Goal: Information Seeking & Learning: Check status

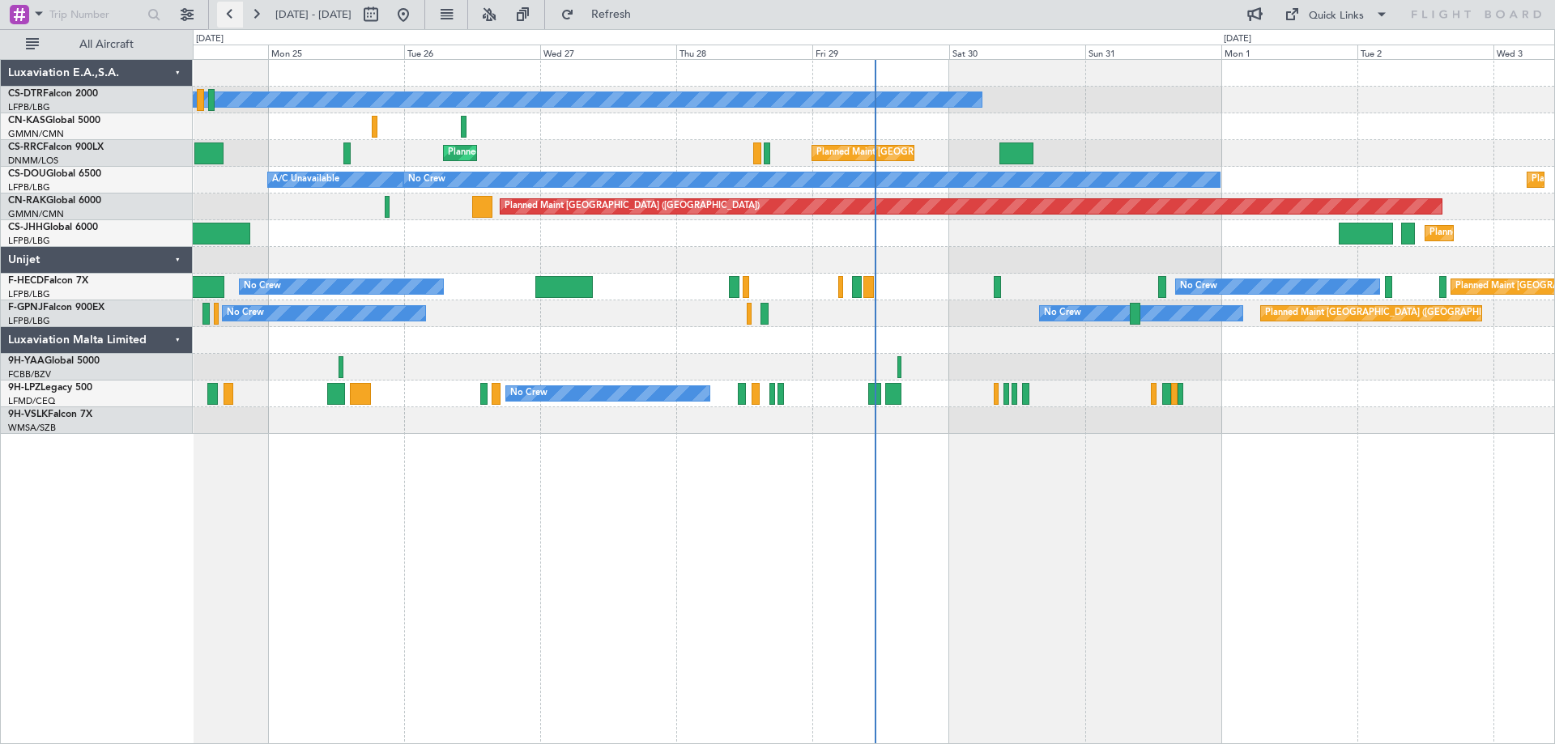
click at [228, 18] on button at bounding box center [230, 15] width 26 height 26
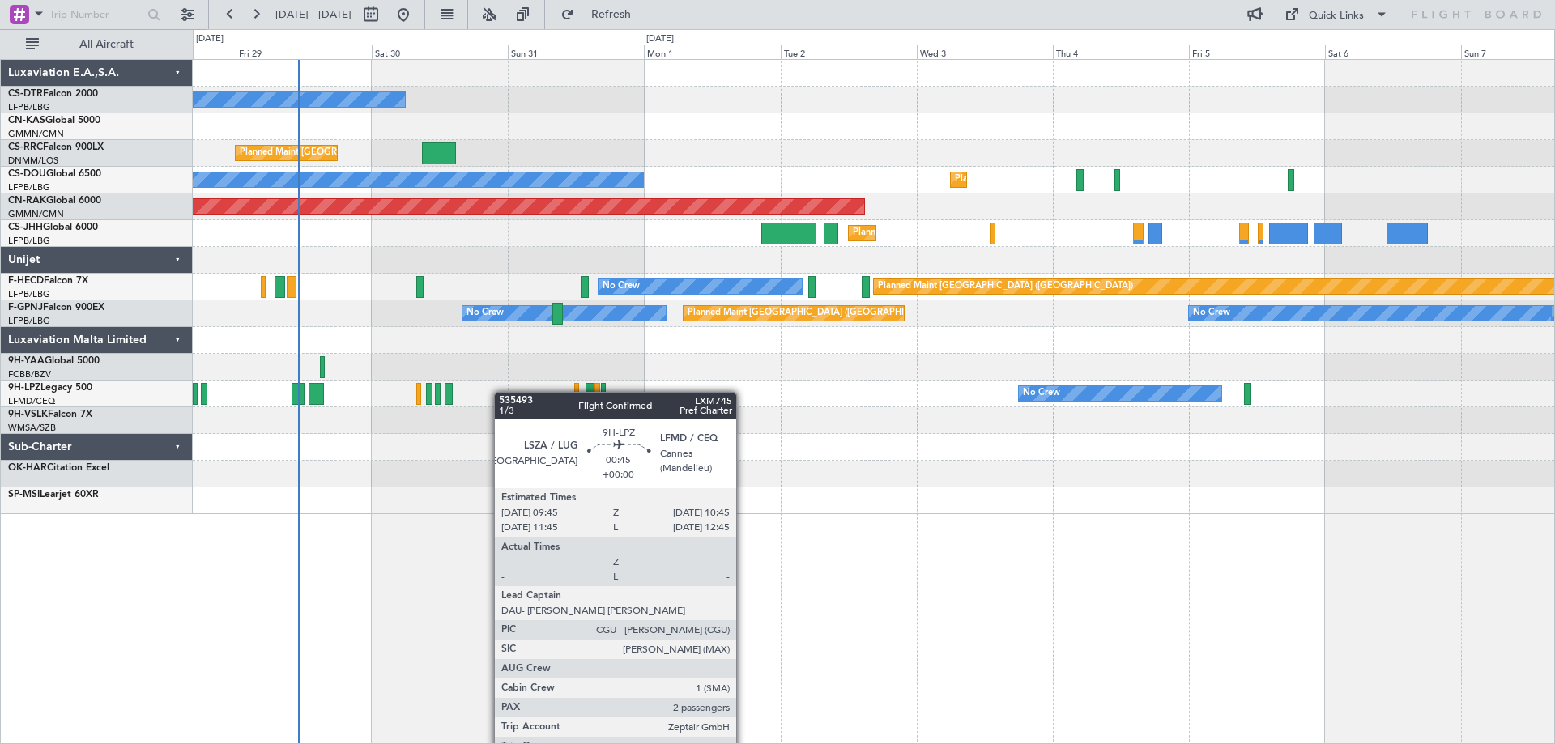
click at [427, 392] on div "No Crew Planned Maint [GEOGRAPHIC_DATA] ([GEOGRAPHIC_DATA]) Planned Maint [GEOG…" at bounding box center [874, 287] width 1362 height 454
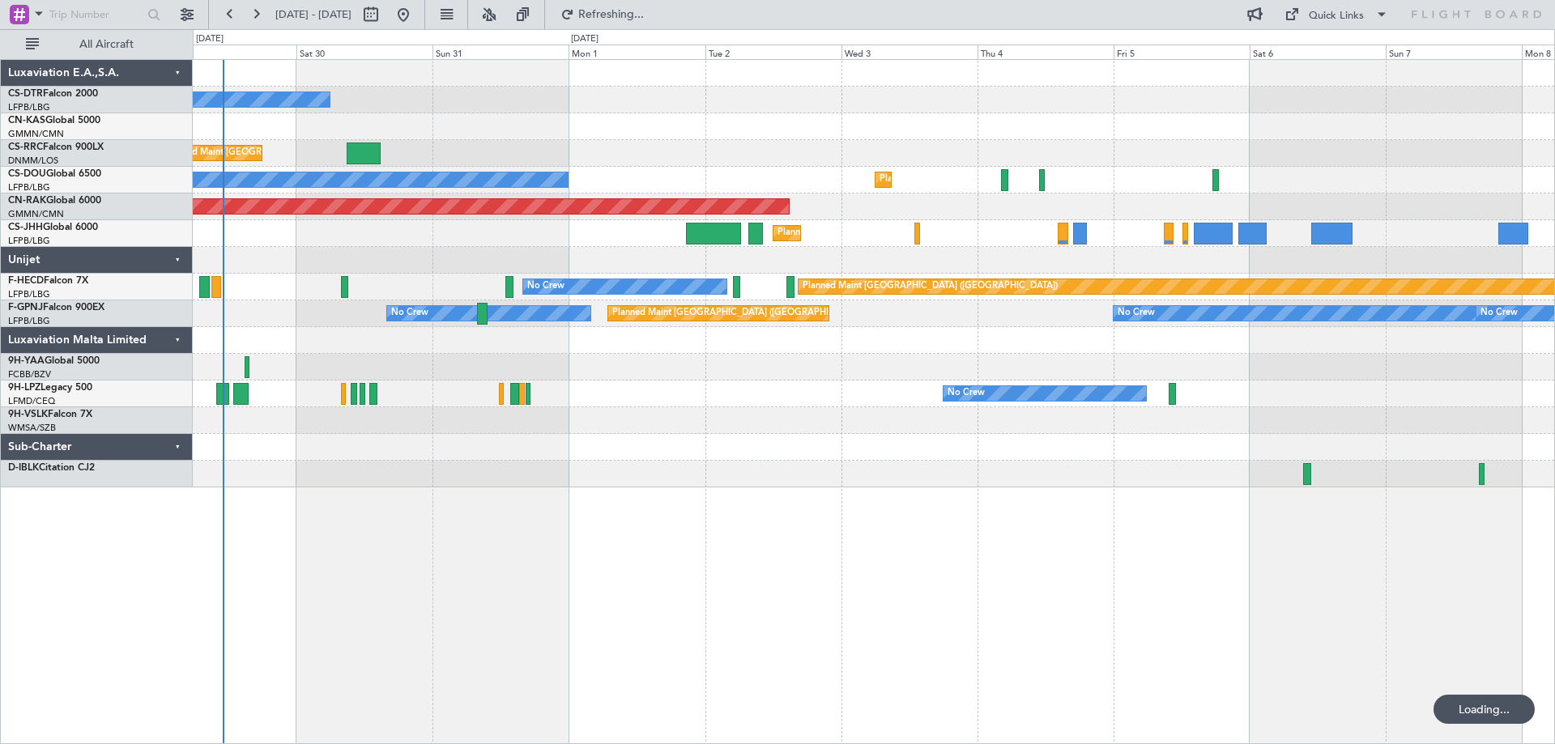
click at [472, 364] on div at bounding box center [874, 367] width 1362 height 27
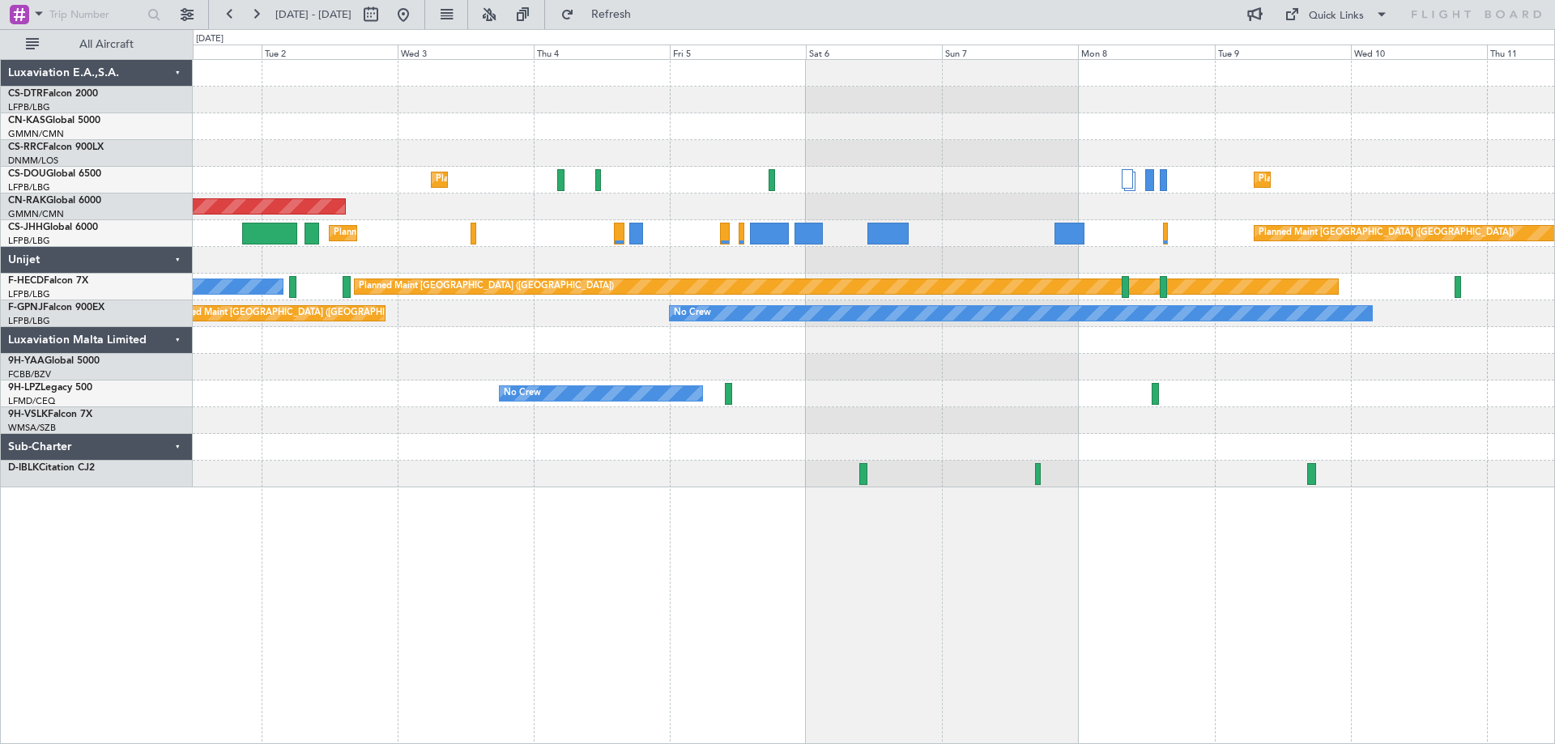
click at [1554, 485] on div "No Crew Planned Maint [GEOGRAPHIC_DATA] ([GEOGRAPHIC_DATA]) Planned Maint [GEOG…" at bounding box center [777, 386] width 1555 height 715
click at [227, 15] on button at bounding box center [230, 15] width 26 height 26
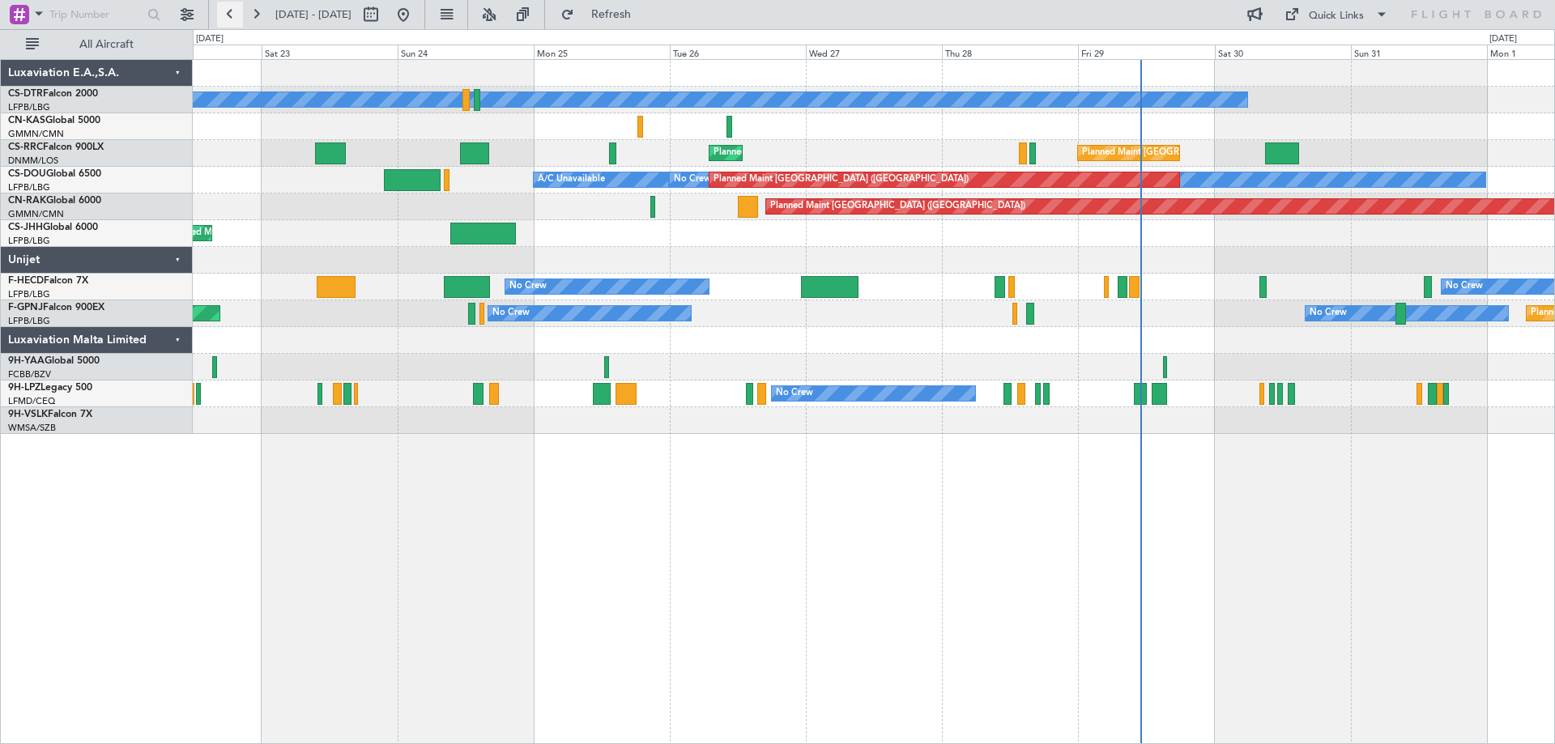
click at [227, 15] on button at bounding box center [230, 15] width 26 height 26
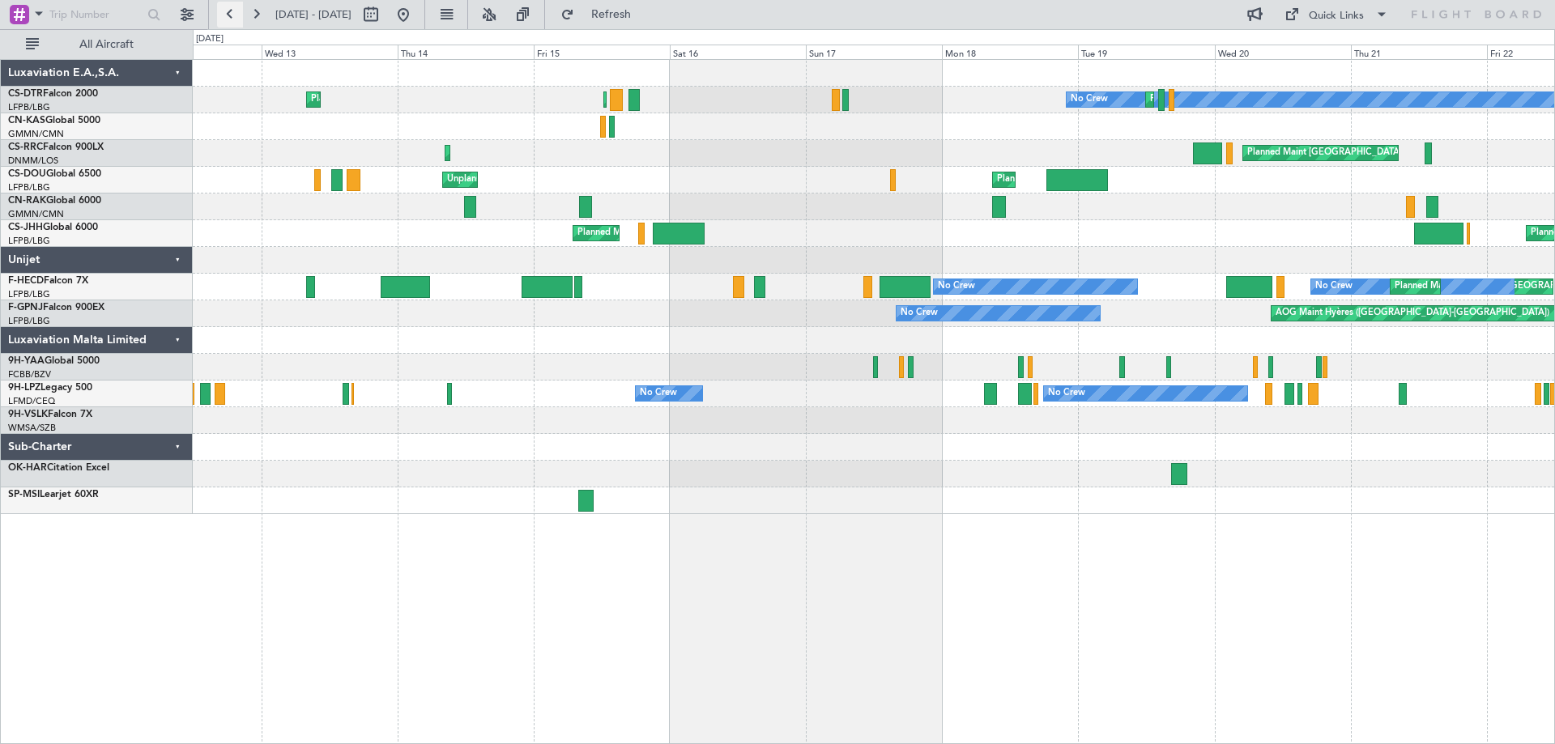
click at [227, 15] on button at bounding box center [230, 15] width 26 height 26
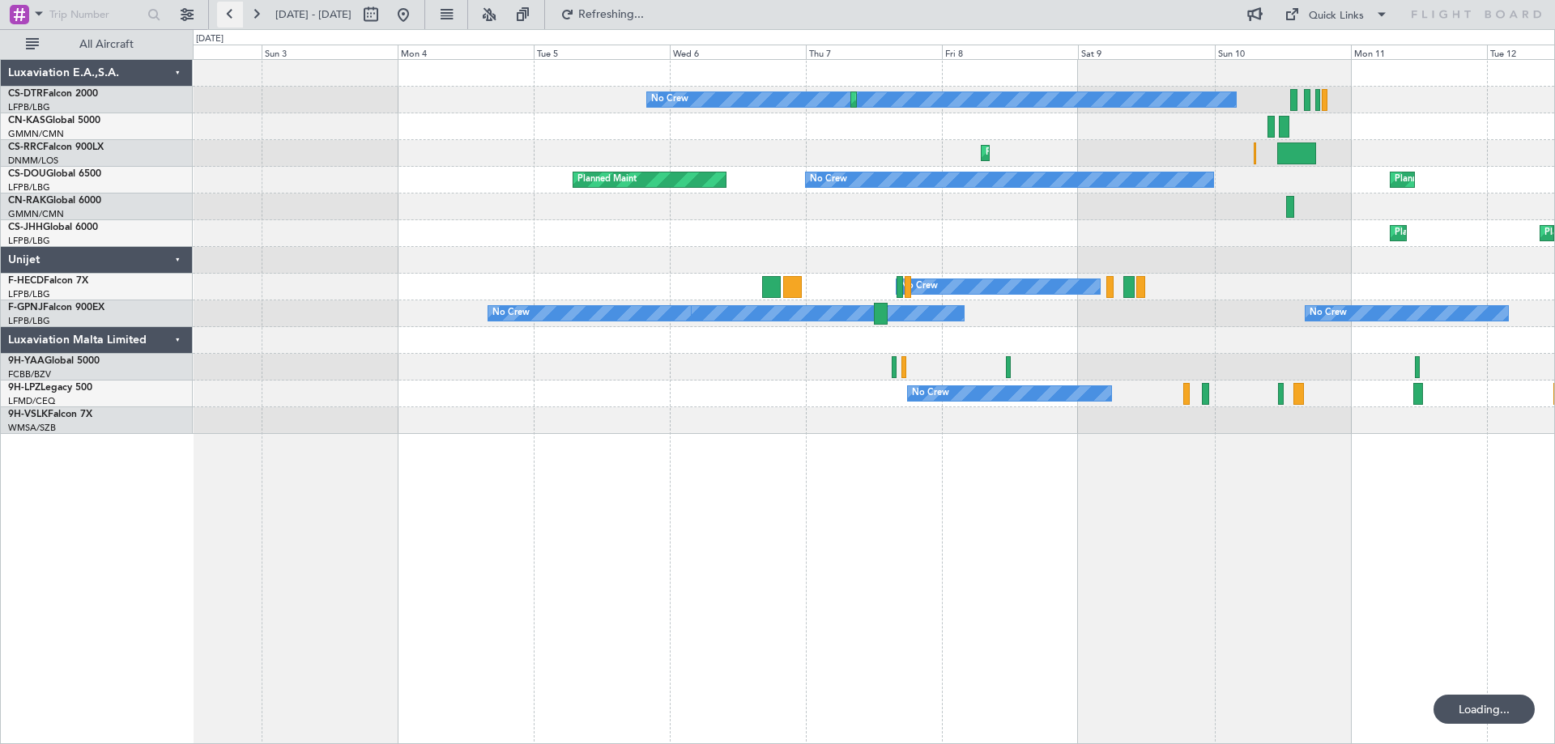
click at [227, 15] on button at bounding box center [230, 15] width 26 height 26
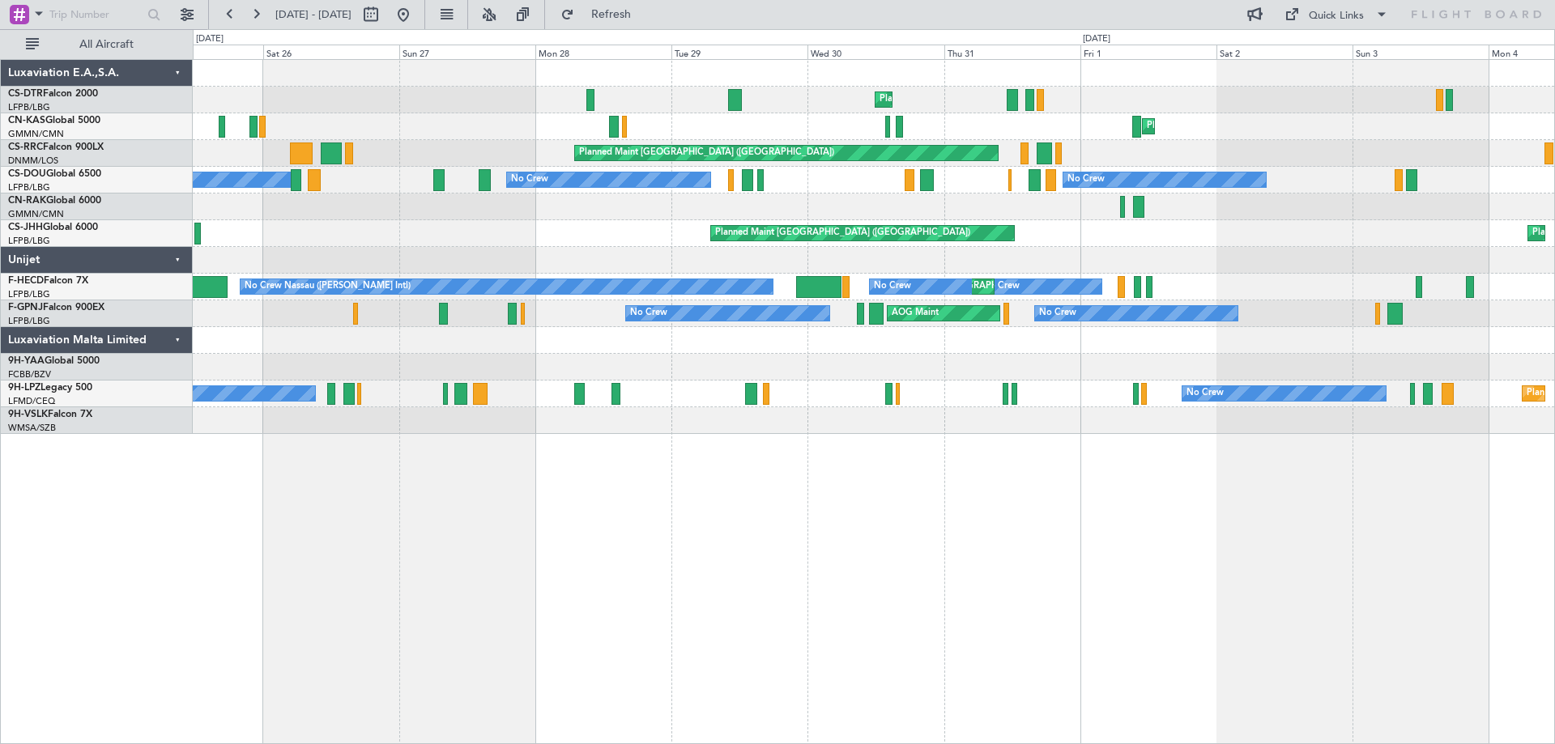
click at [849, 454] on div "Planned Maint Nice ([GEOGRAPHIC_DATA]) Planned Maint [PERSON_NAME] ([GEOGRAPHIC…" at bounding box center [874, 401] width 1362 height 685
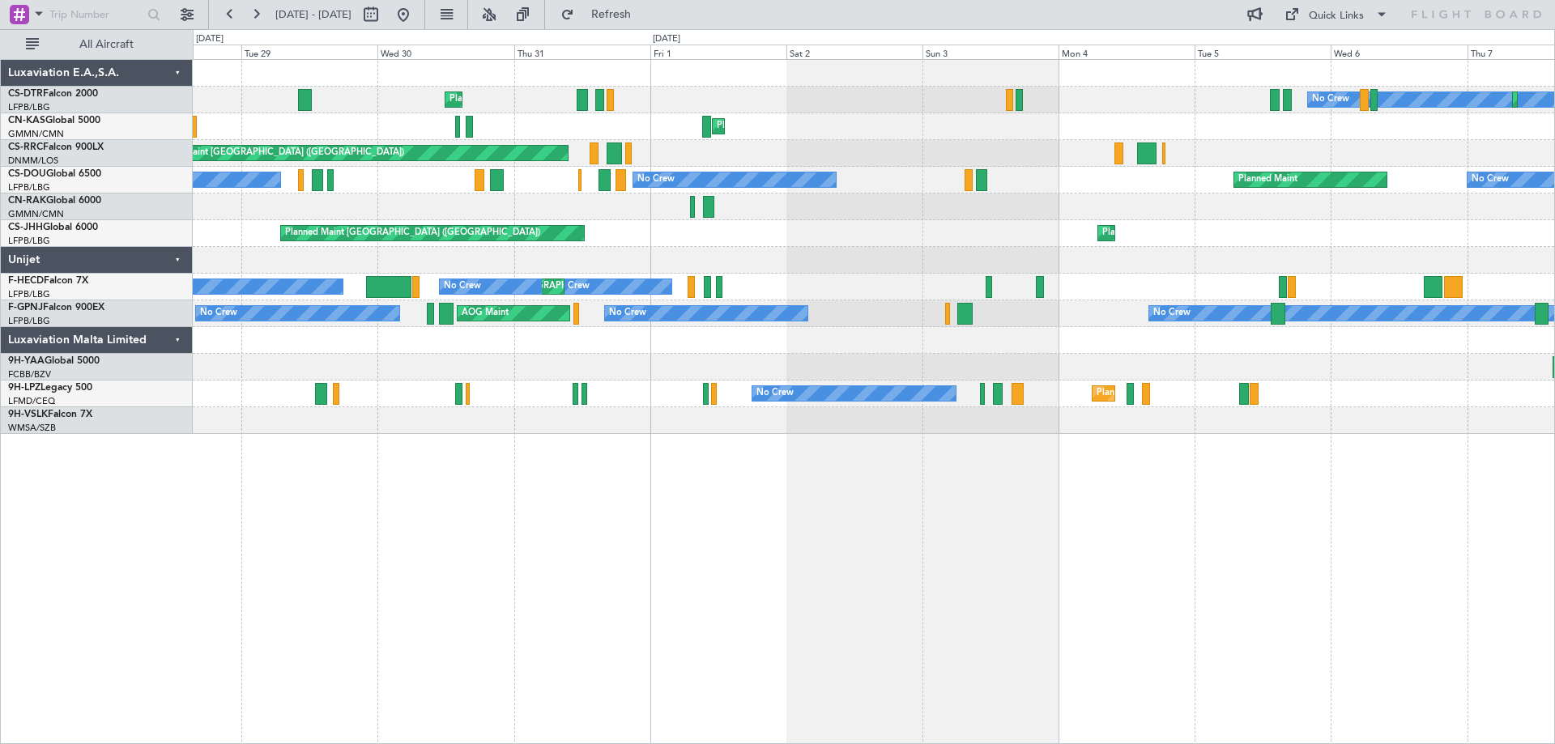
click at [501, 499] on div "Planned Maint Nice ([GEOGRAPHIC_DATA]) No Crew Planned Maint Sofia Planned Main…" at bounding box center [874, 401] width 1362 height 685
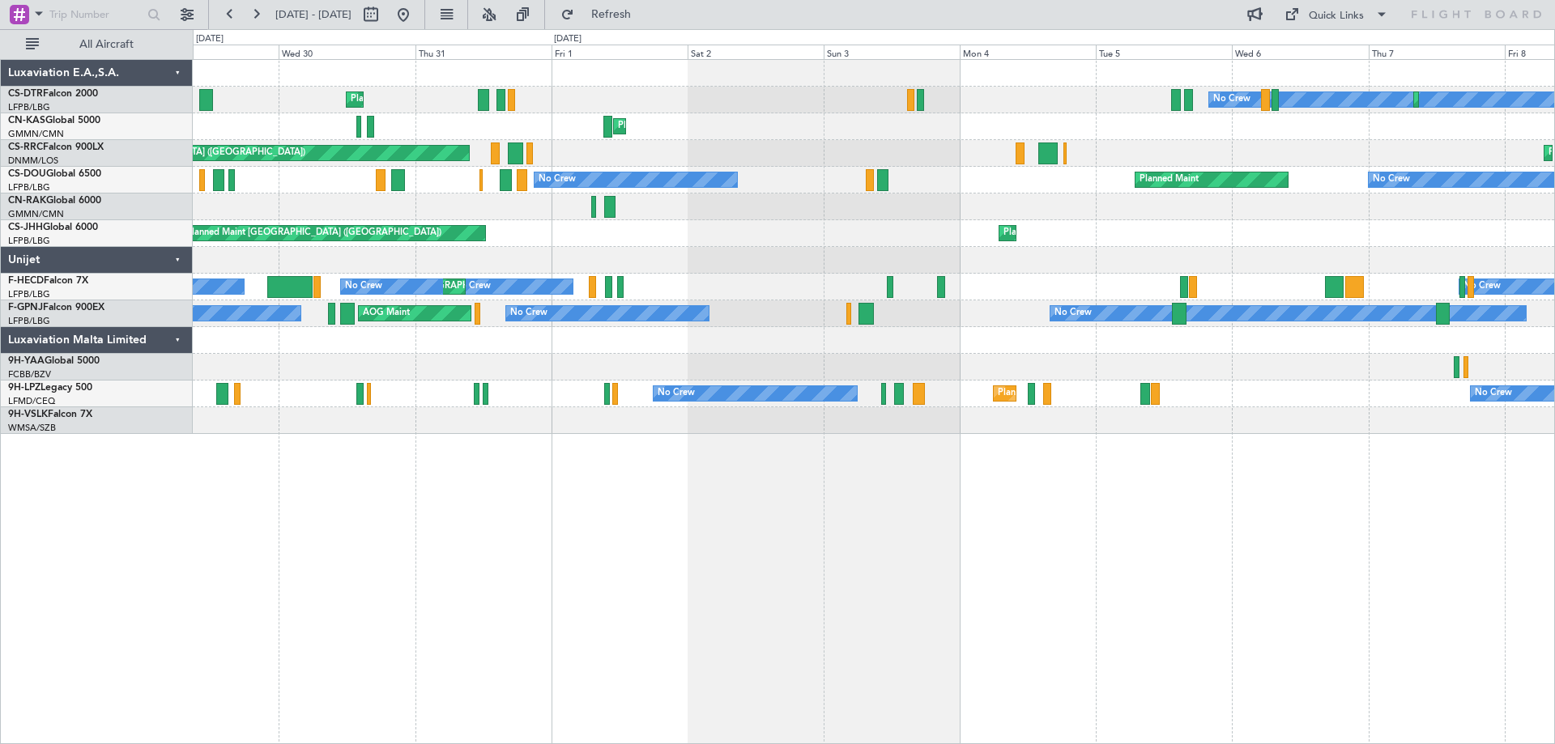
click at [337, 543] on div "Planned Maint Nice ([GEOGRAPHIC_DATA]) No Crew Planned Maint Sofia Planned Main…" at bounding box center [874, 401] width 1362 height 685
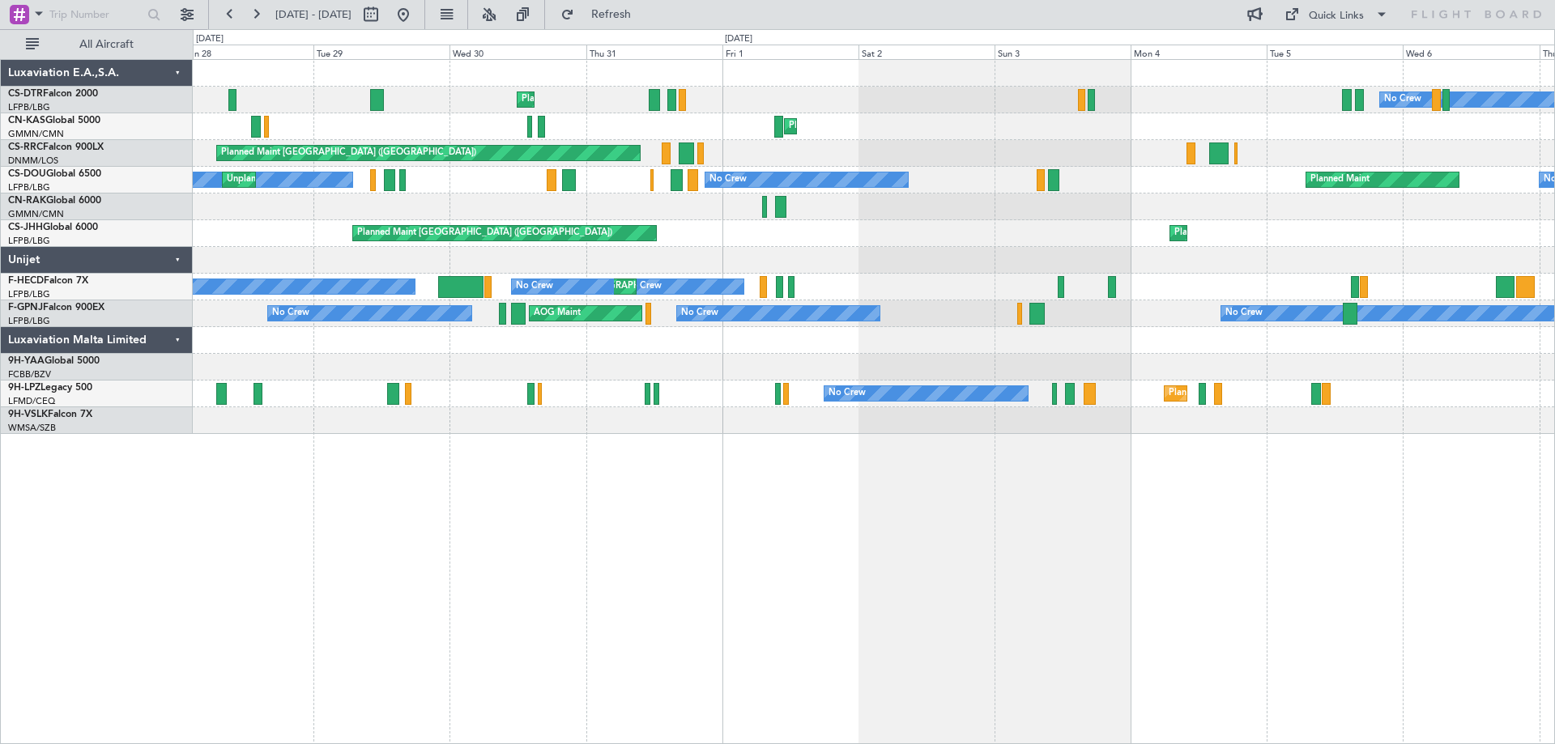
click at [482, 494] on div "Planned Maint Nice ([GEOGRAPHIC_DATA]) No Crew Planned Maint Sofia Planned Main…" at bounding box center [874, 401] width 1362 height 685
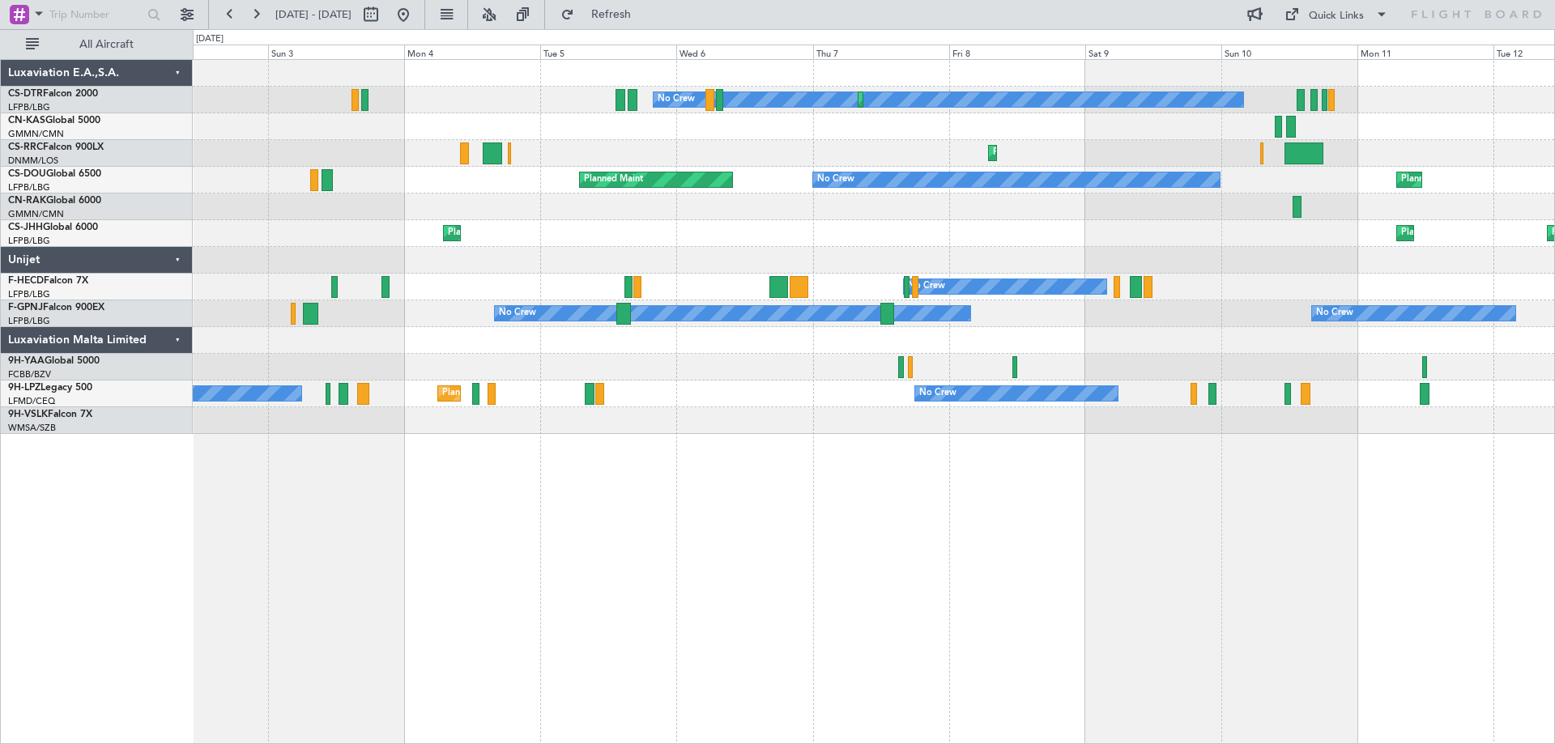
click at [474, 426] on div "No Crew Planned Maint Sofia Planned Maint Sofia Planned Maint Olbia ([GEOGRAPHI…" at bounding box center [874, 247] width 1362 height 374
click at [930, 510] on div "No Crew Planned Maint Sofia Planned Maint Sofia Planned Maint Olbia ([GEOGRAPHI…" at bounding box center [874, 401] width 1362 height 685
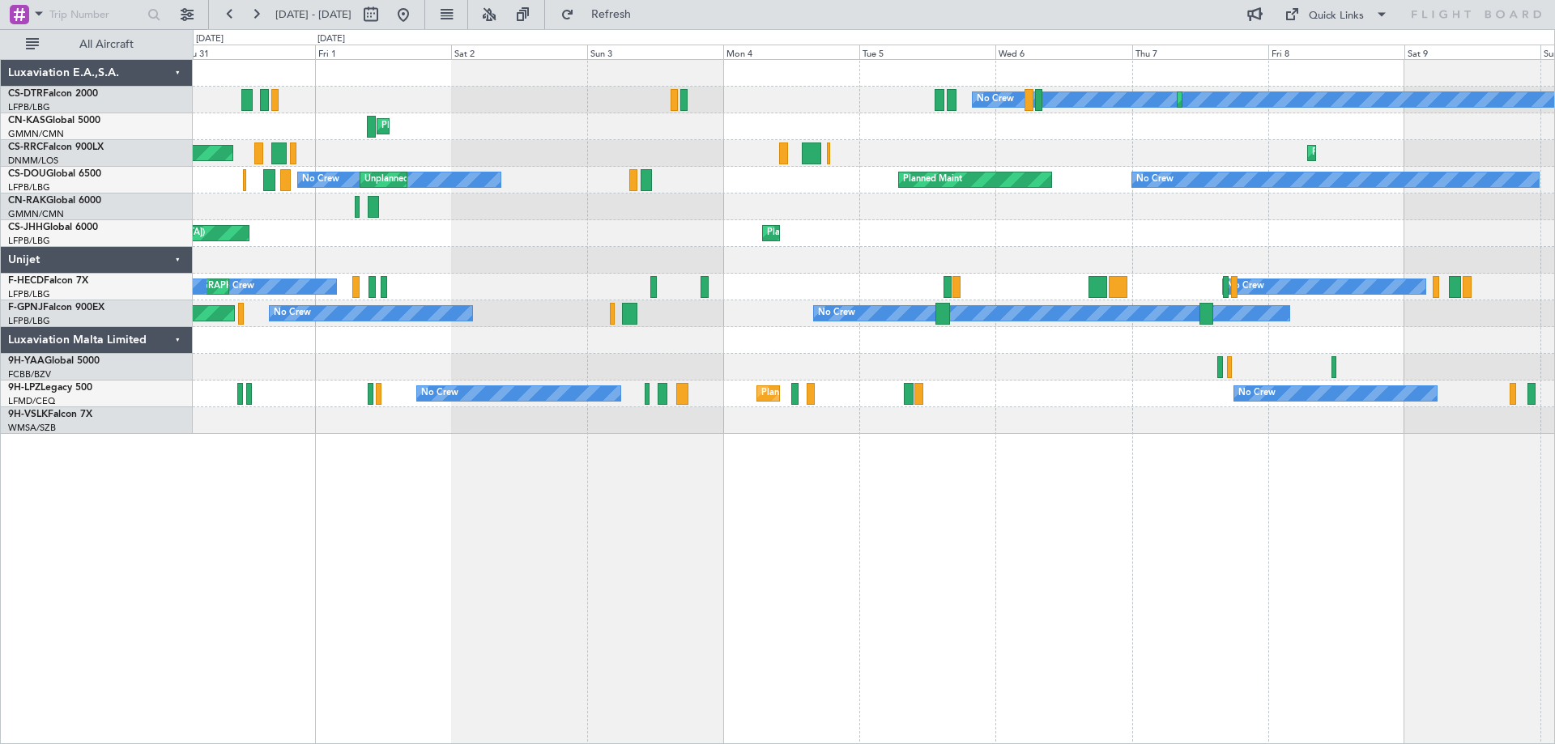
click at [654, 525] on div "No Crew Planned Maint Sofia [GEOGRAPHIC_DATA] ([GEOGRAPHIC_DATA]) Planned Maint…" at bounding box center [874, 401] width 1362 height 685
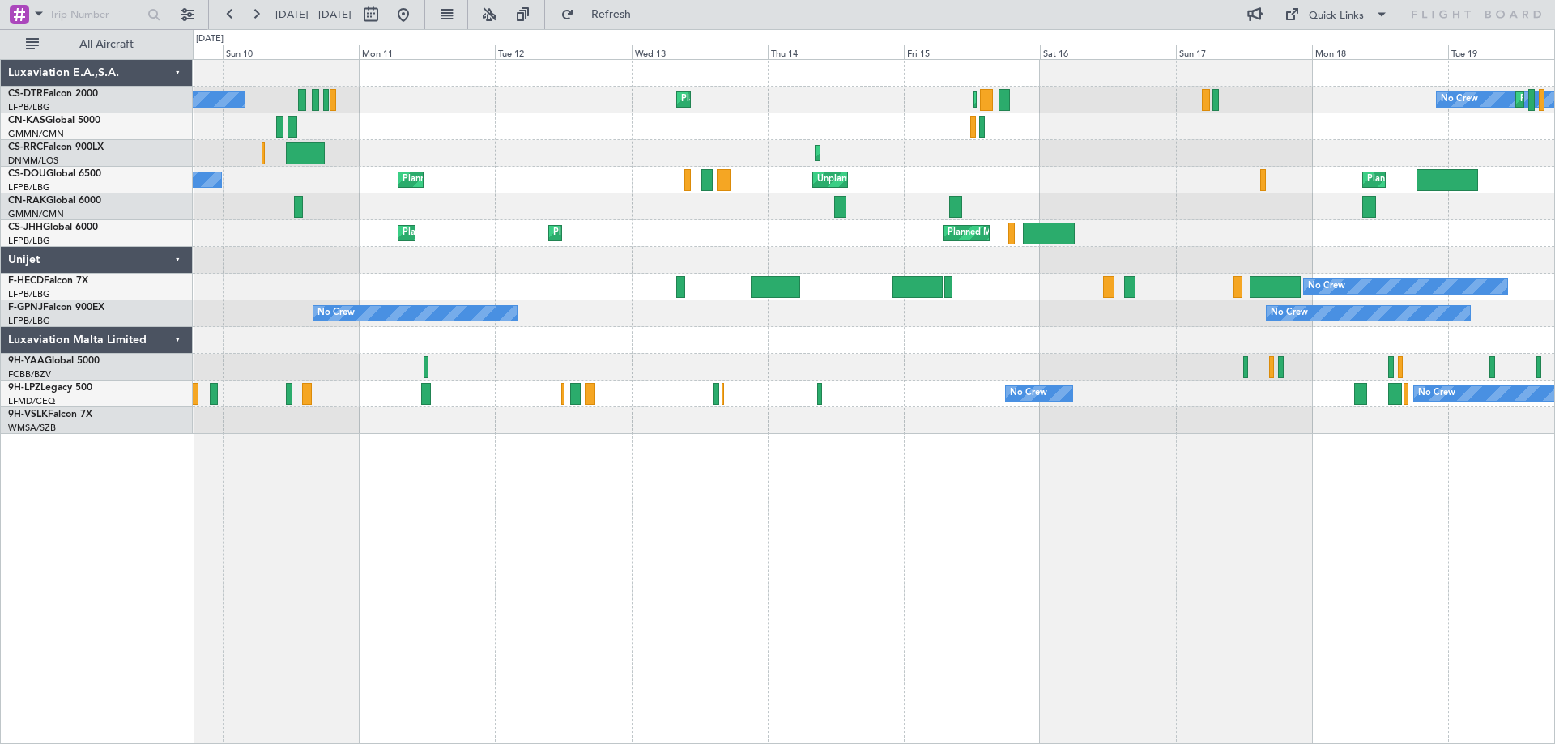
click at [0, 366] on div "No Crew Planned Maint Sofia Planned Maint [GEOGRAPHIC_DATA] ([GEOGRAPHIC_DATA])…" at bounding box center [777, 386] width 1555 height 715
click at [206, 292] on div "No Crew Planned Maint Sofia Planned Maint [GEOGRAPHIC_DATA] ([GEOGRAPHIC_DATA])…" at bounding box center [874, 247] width 1362 height 374
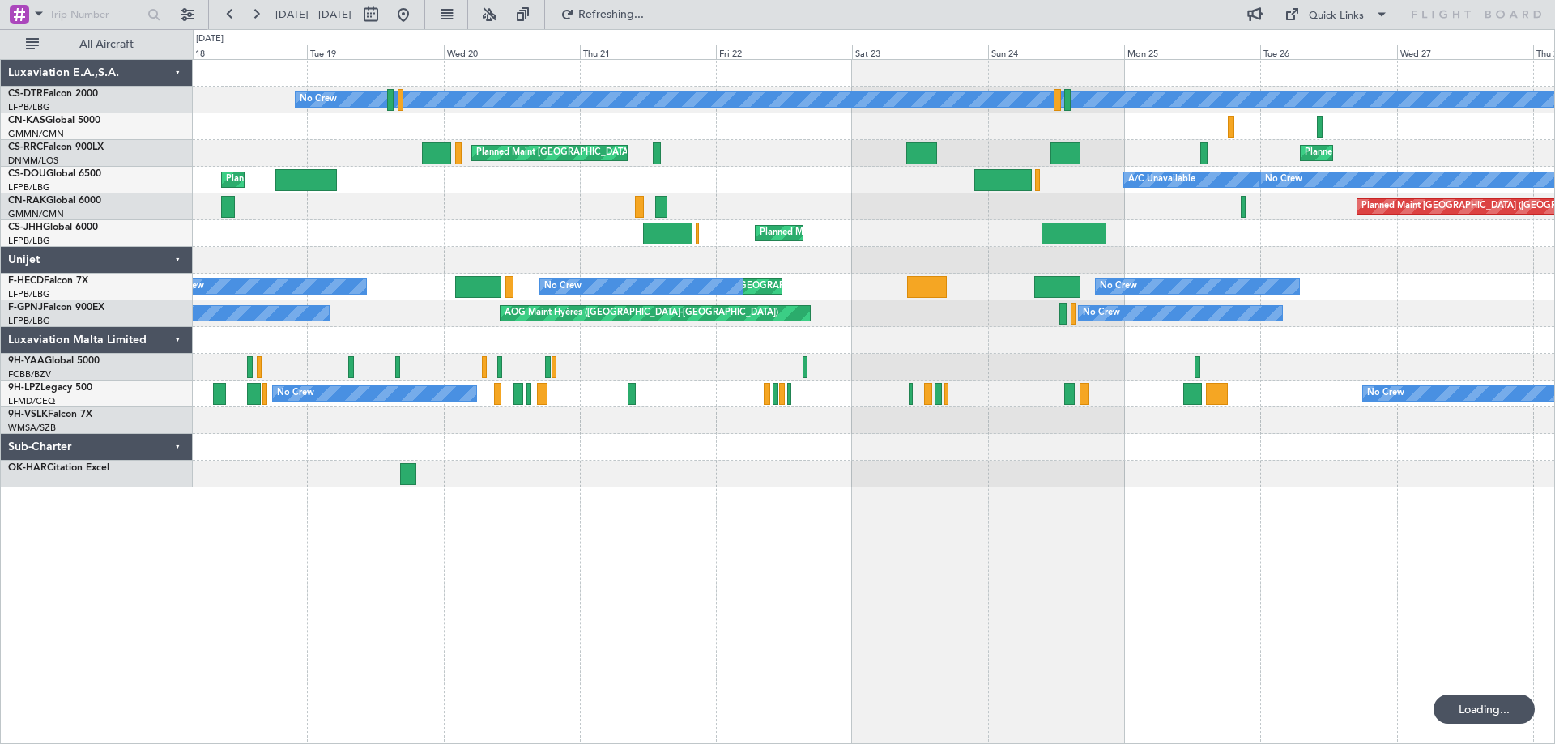
click at [476, 465] on div "Planned Maint Sofia No Crew Planned Maint [GEOGRAPHIC_DATA] ([GEOGRAPHIC_DATA])…" at bounding box center [874, 401] width 1362 height 685
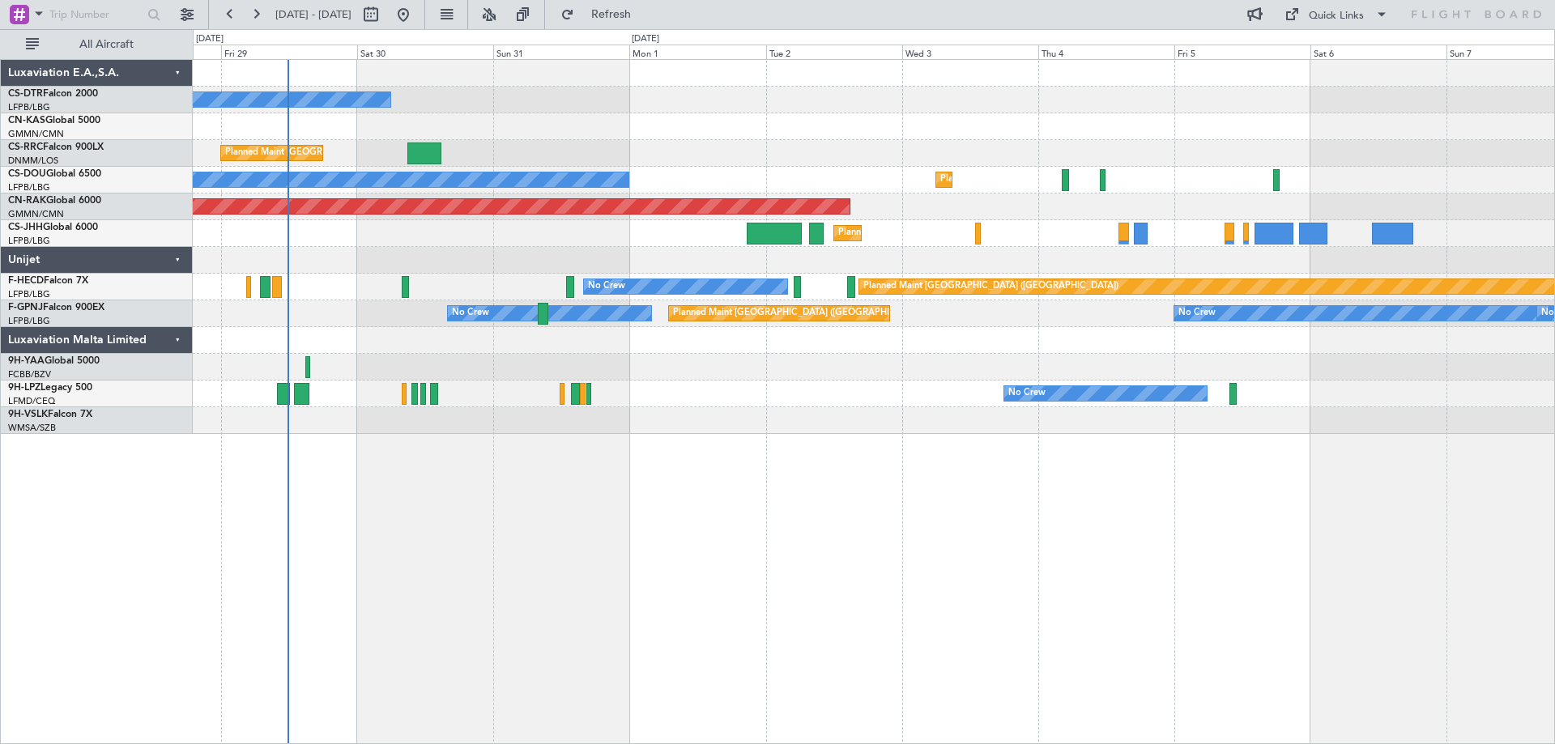
click at [276, 411] on div "No Crew Planned Maint [GEOGRAPHIC_DATA] ([GEOGRAPHIC_DATA]) Planned Maint [GEOG…" at bounding box center [874, 401] width 1362 height 685
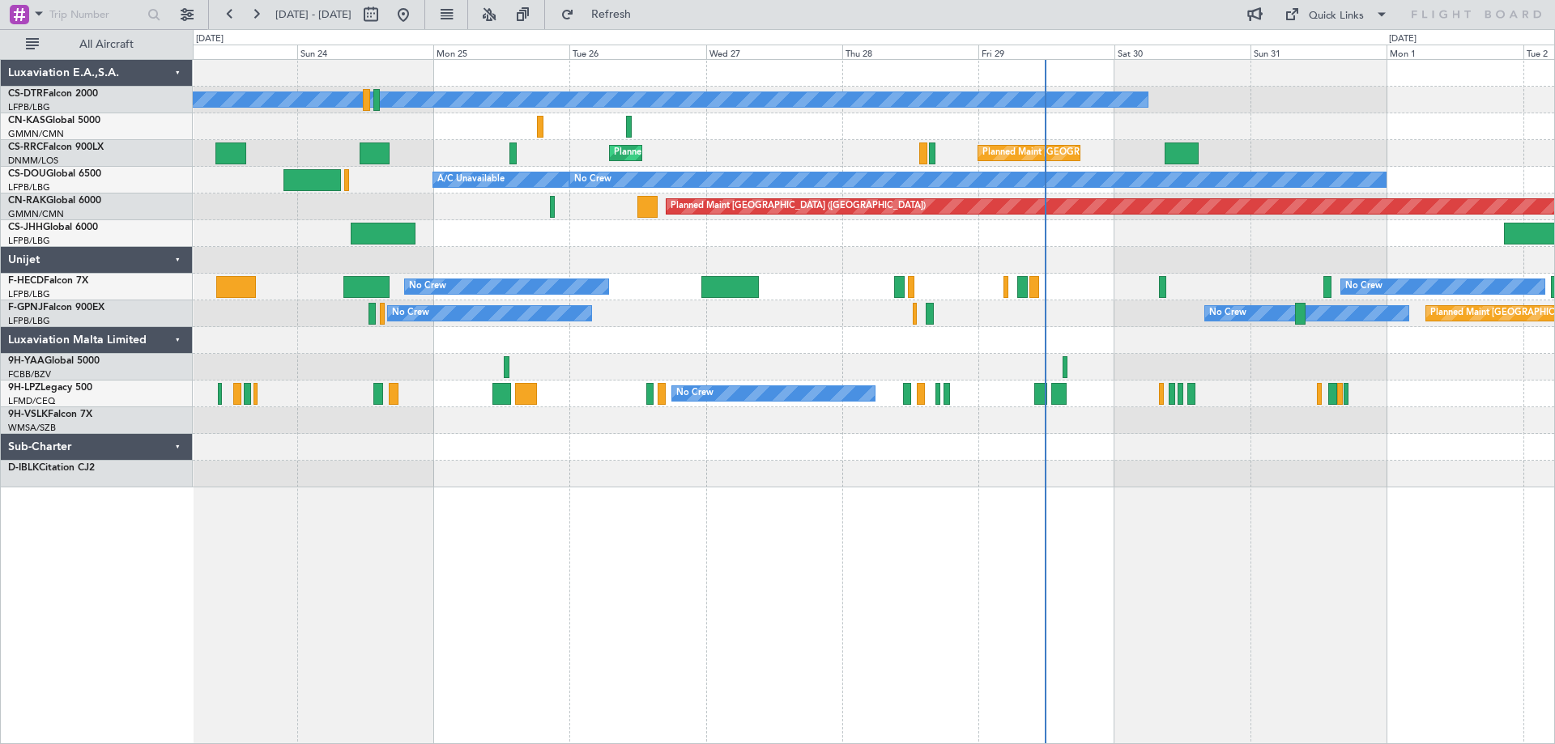
click at [1366, 565] on div "No Crew Planned Maint [GEOGRAPHIC_DATA] ([GEOGRAPHIC_DATA]) Planned Maint [GEOG…" at bounding box center [874, 401] width 1362 height 685
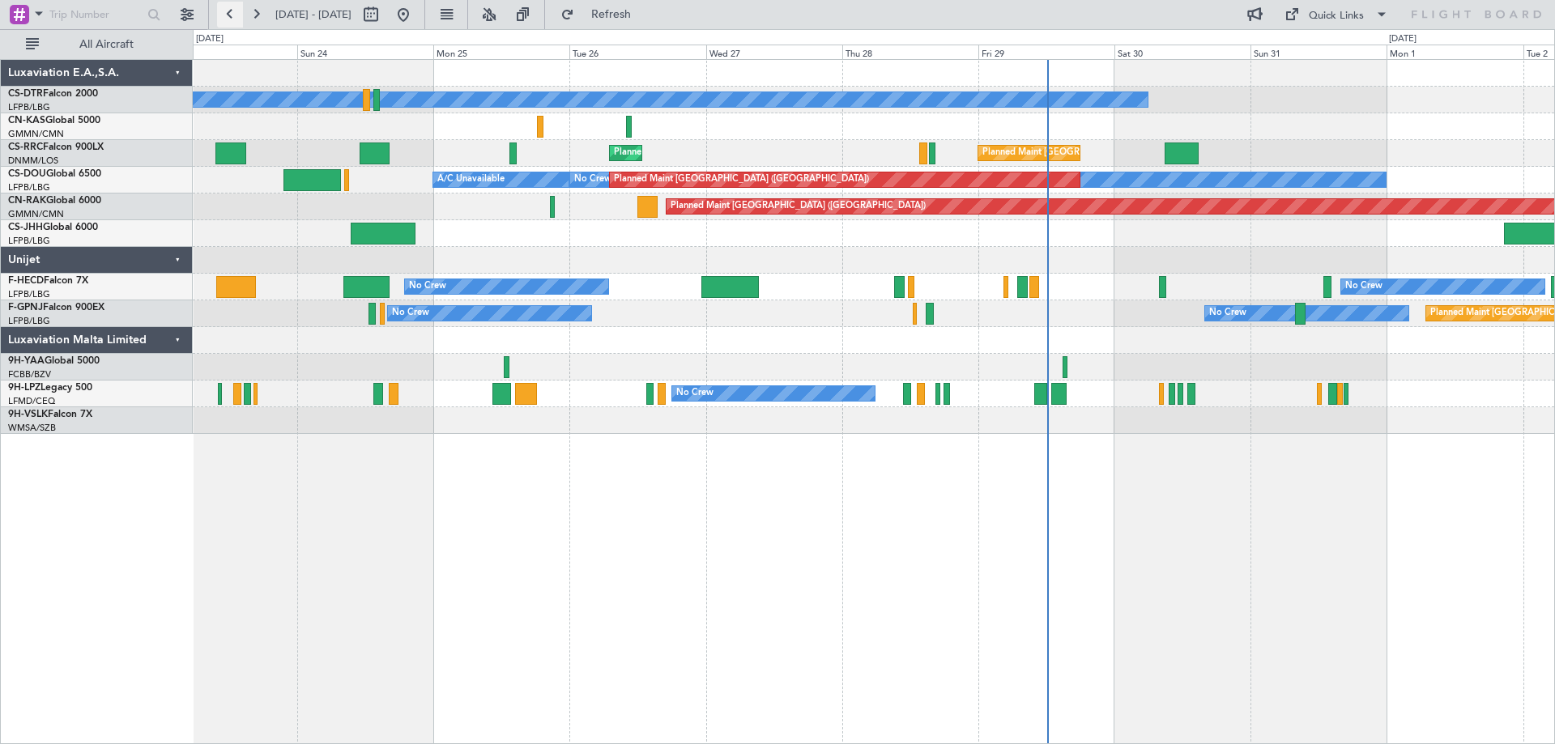
click at [234, 23] on button at bounding box center [230, 15] width 26 height 26
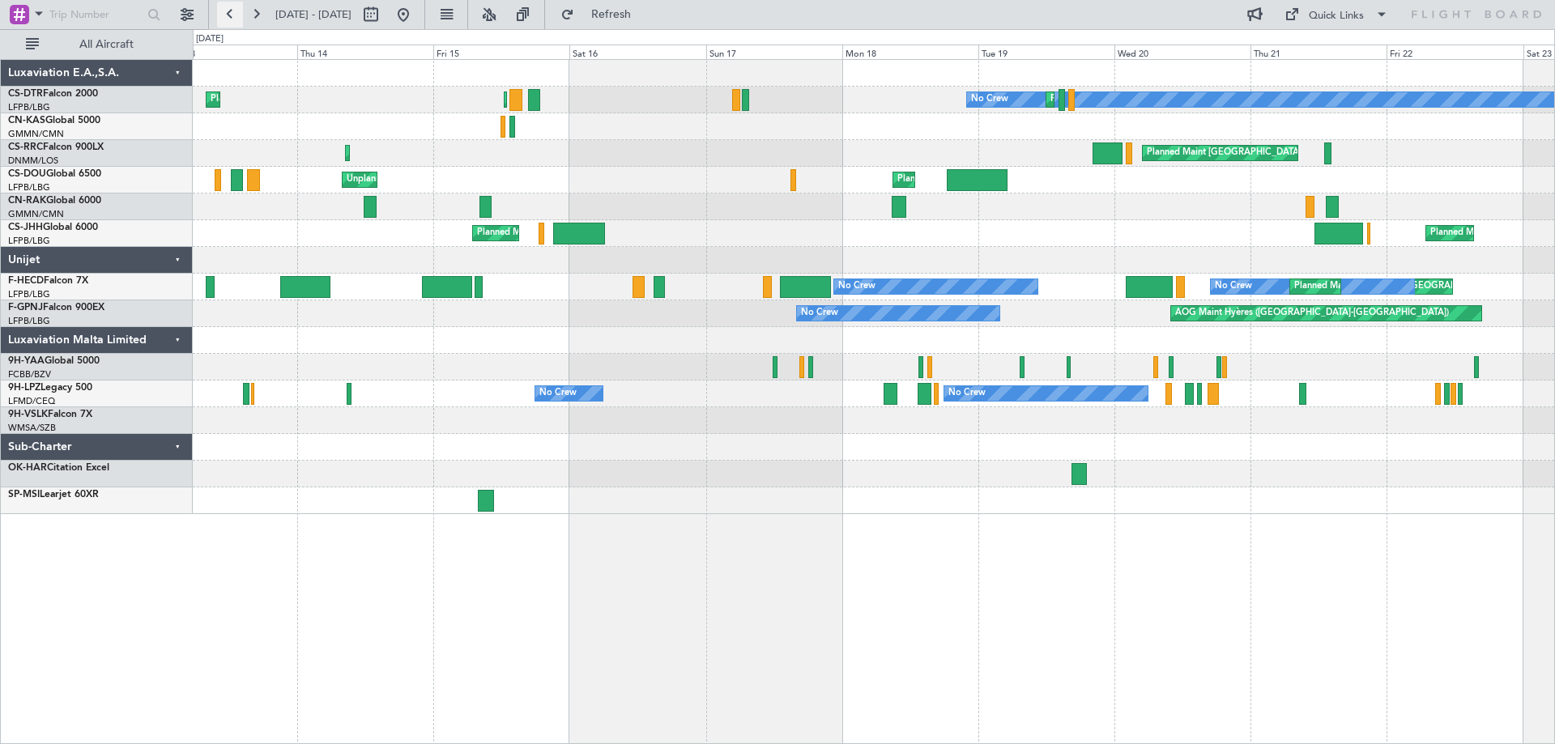
click at [234, 23] on button at bounding box center [230, 15] width 26 height 26
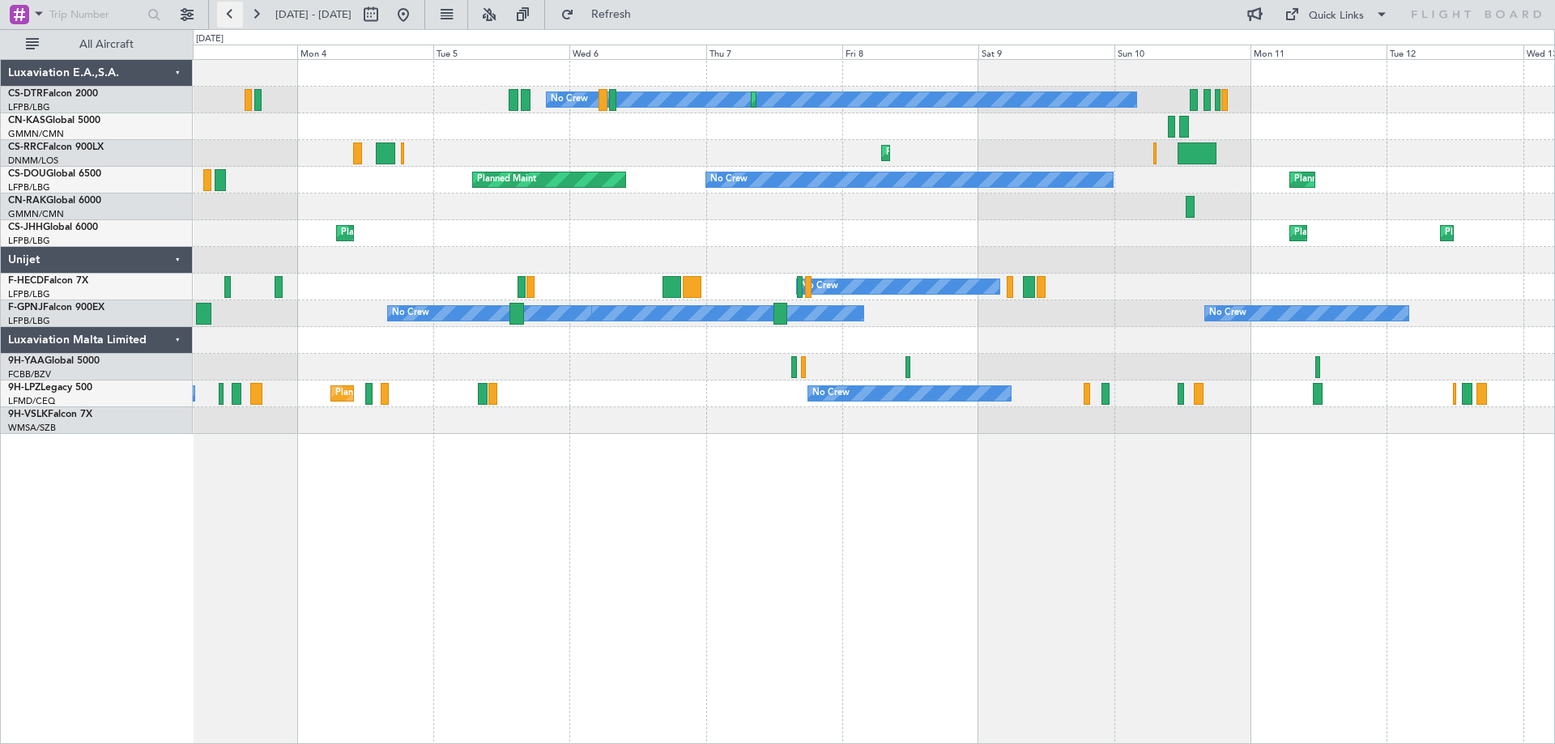
click at [234, 23] on button at bounding box center [230, 15] width 26 height 26
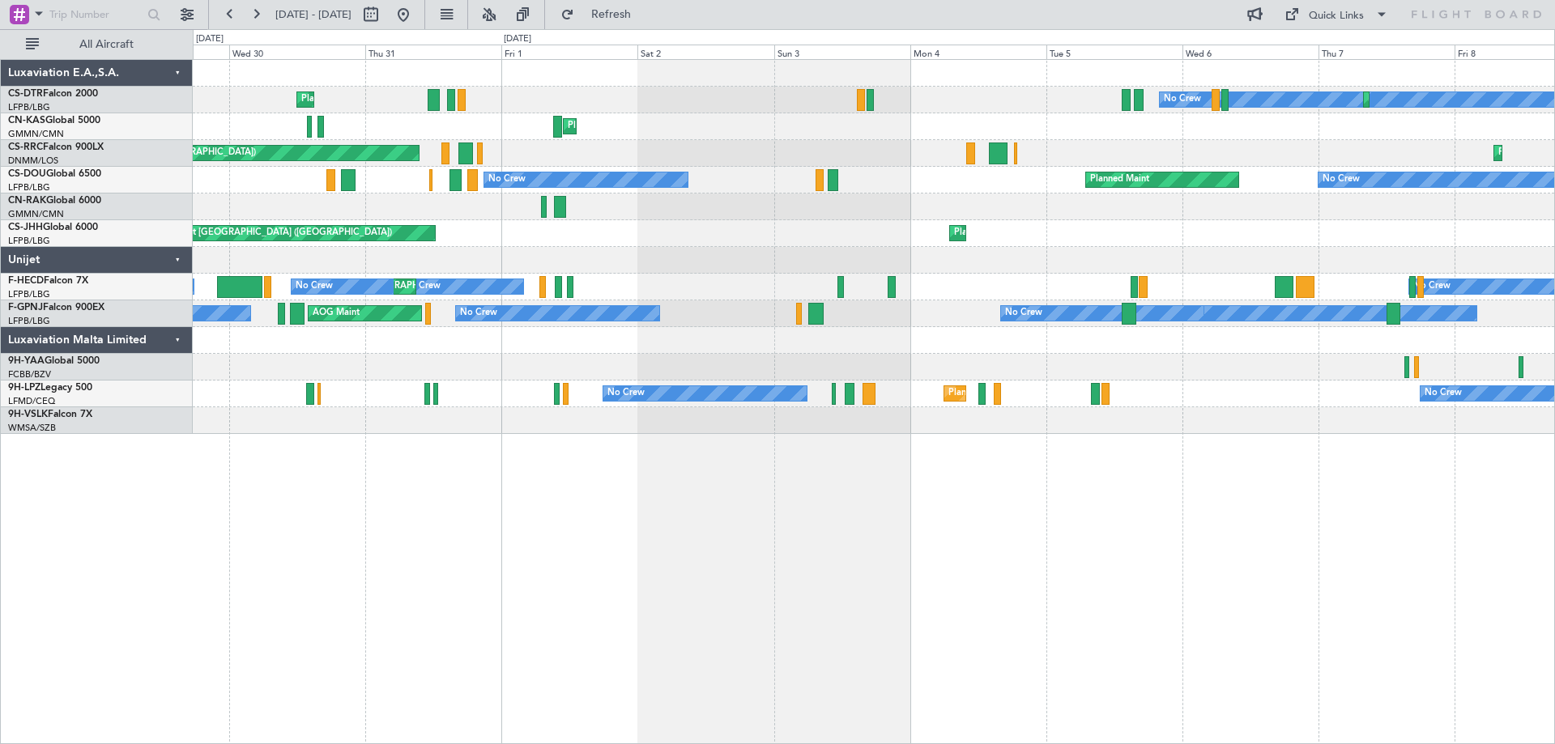
click at [36, 321] on div "Planned Maint Nice ([GEOGRAPHIC_DATA]) No Crew Planned Maint Sofia Planned Main…" at bounding box center [777, 386] width 1555 height 715
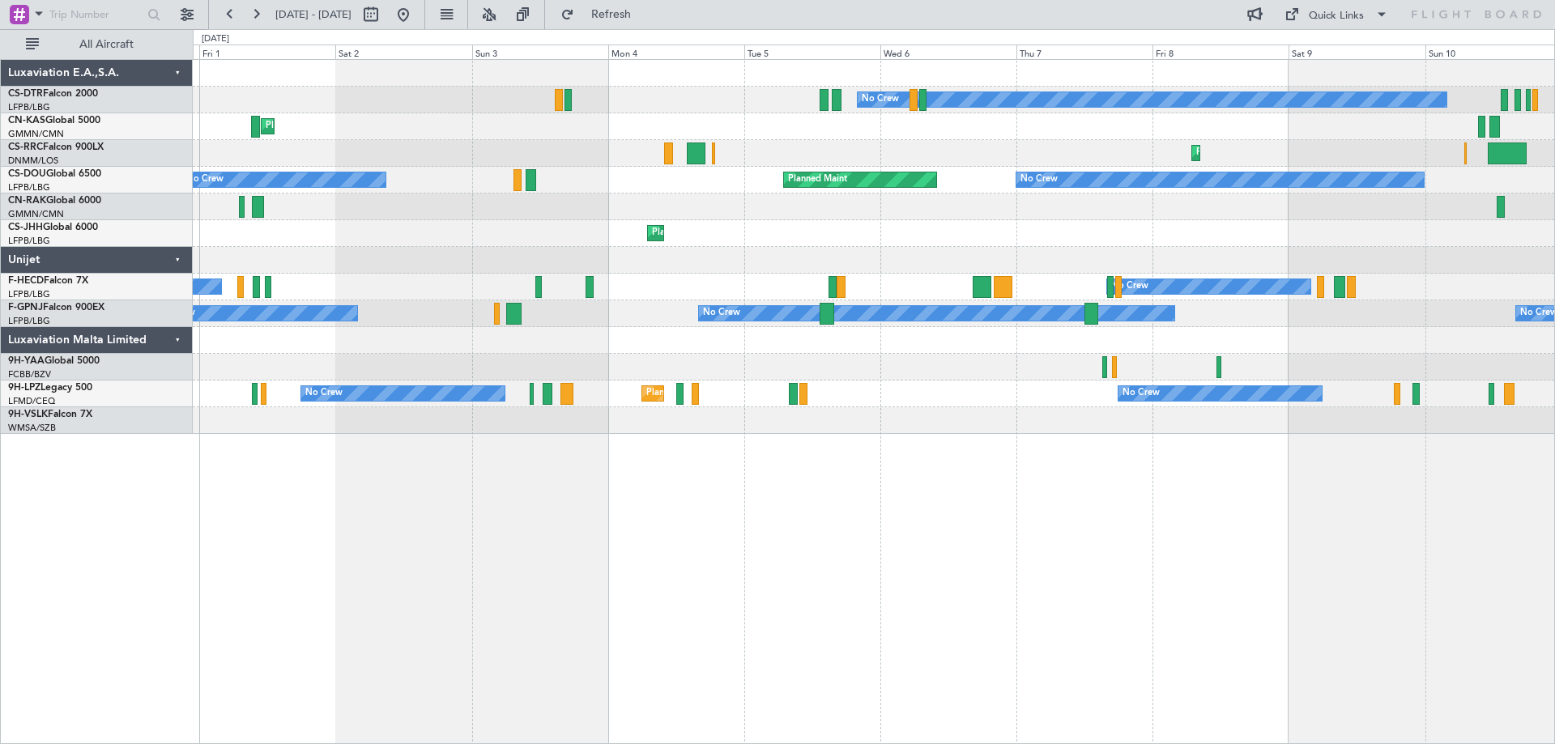
click at [279, 494] on div "Planned Maint Sofia No Crew [GEOGRAPHIC_DATA] ([GEOGRAPHIC_DATA]) Planned Maint…" at bounding box center [874, 401] width 1362 height 685
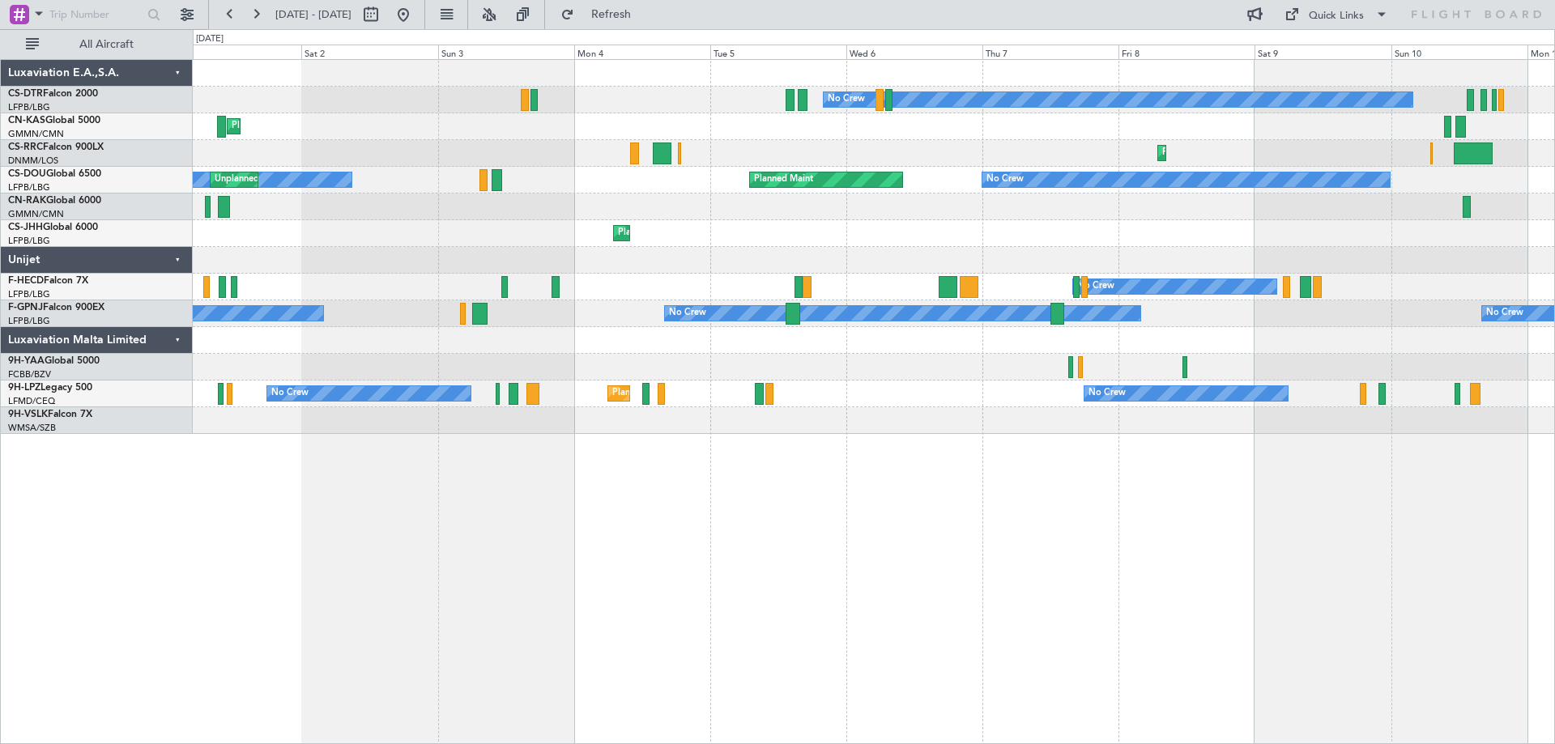
click at [890, 584] on div "Planned Maint Sofia No Crew [GEOGRAPHIC_DATA] ([GEOGRAPHIC_DATA]) Planned Maint…" at bounding box center [874, 401] width 1362 height 685
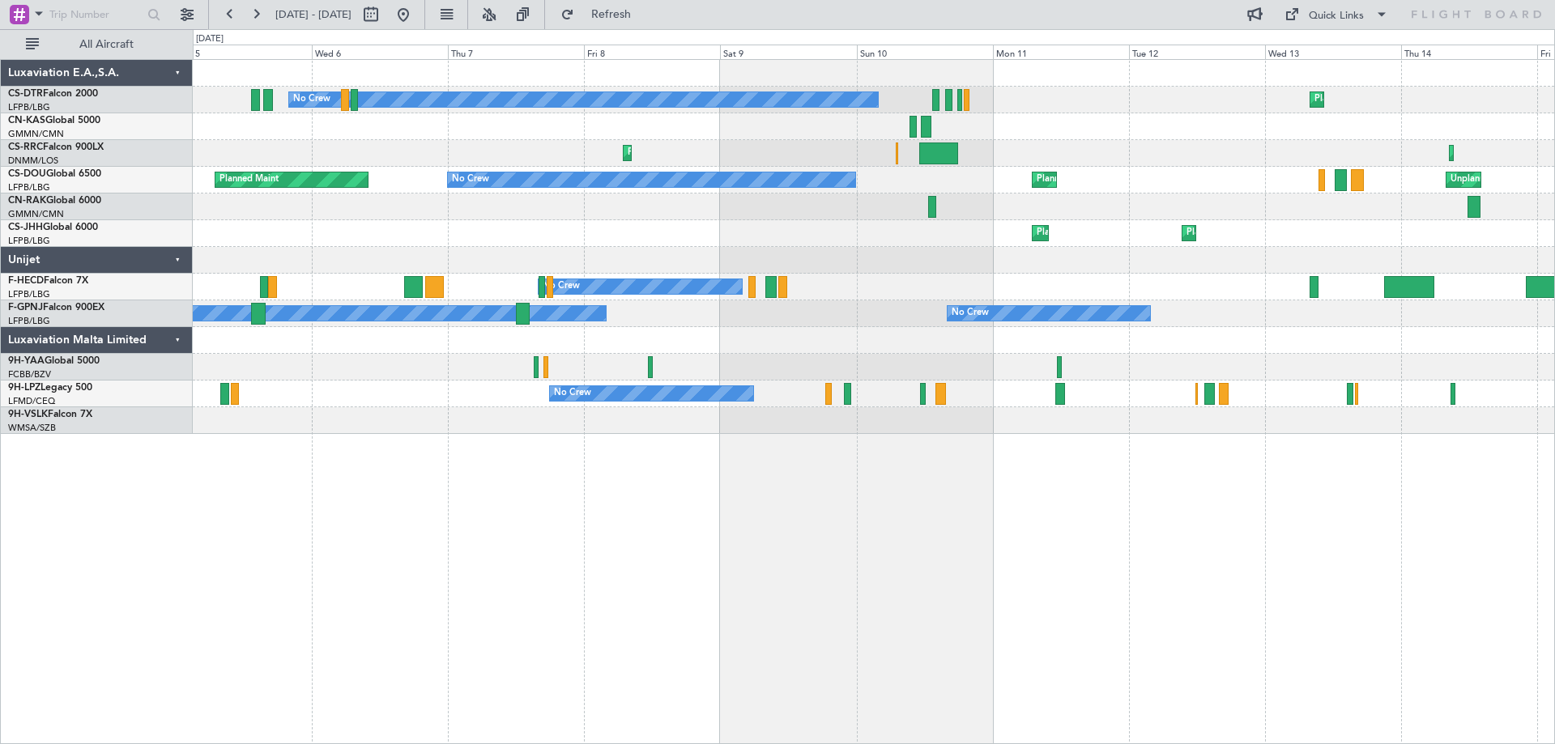
click at [651, 493] on div "Planned Maint Sofia No Crew Planned Maint Sofia Planned Maint [GEOGRAPHIC_DATA]…" at bounding box center [874, 401] width 1362 height 685
